Goal: Task Accomplishment & Management: Use online tool/utility

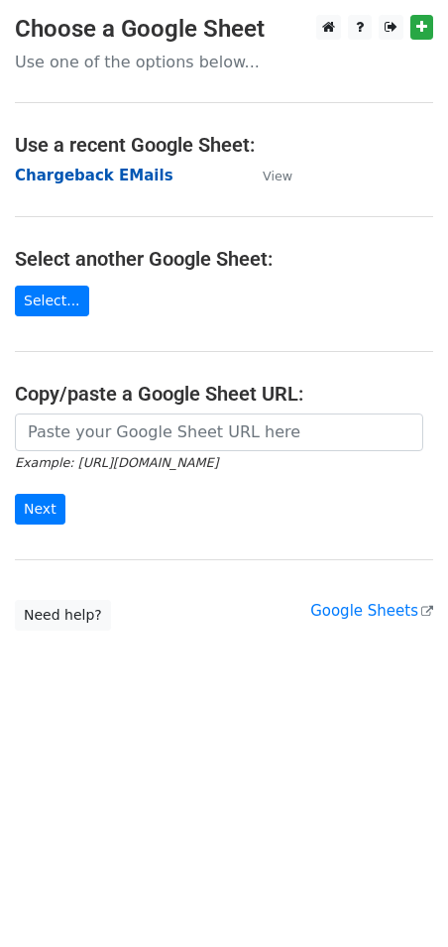
click at [104, 174] on strong "Chargeback EMails" at bounding box center [94, 176] width 159 height 18
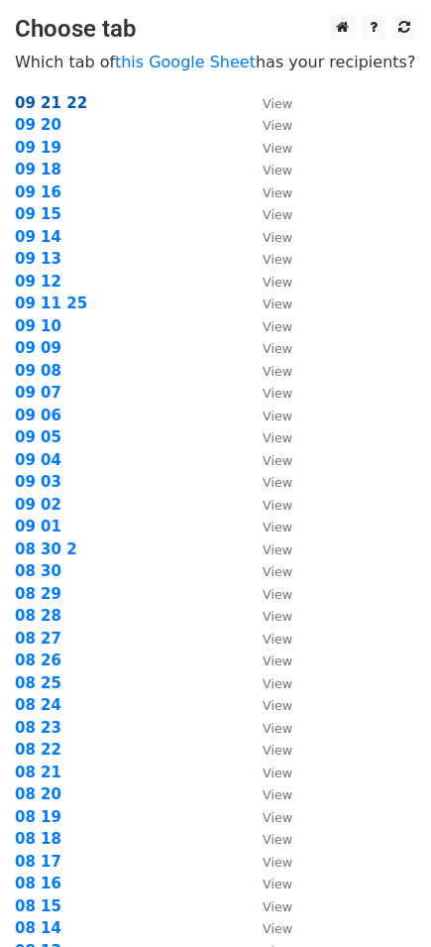
click at [71, 101] on strong "09 21 22" at bounding box center [51, 103] width 72 height 18
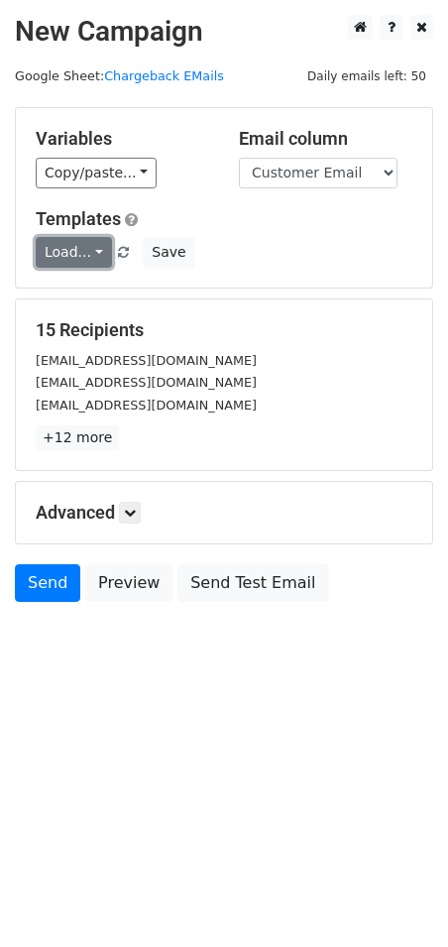
click at [77, 249] on link "Load..." at bounding box center [74, 252] width 76 height 31
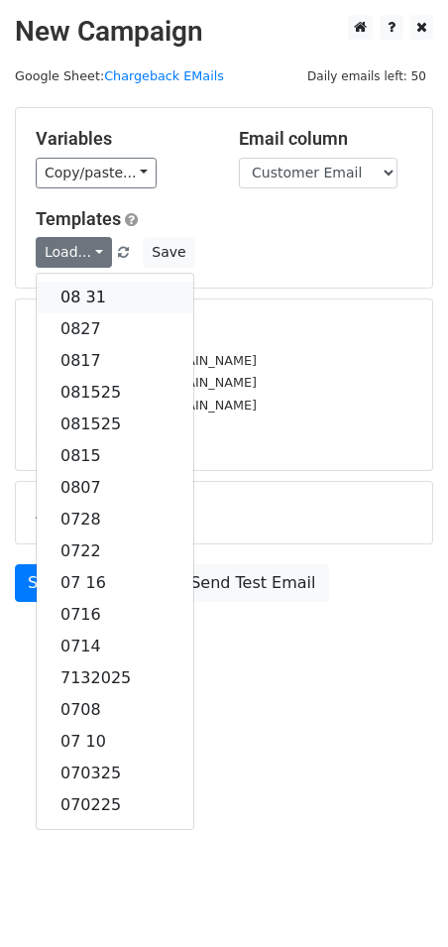
click at [75, 292] on link "08 31" at bounding box center [115, 298] width 157 height 32
